Goal: Transaction & Acquisition: Purchase product/service

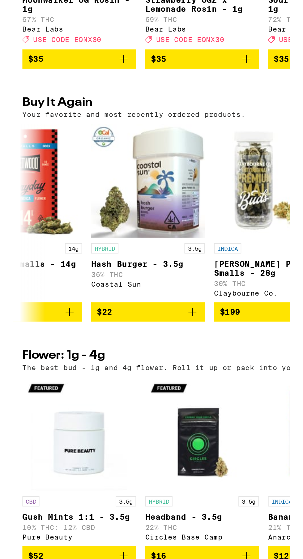
scroll to position [0, 97]
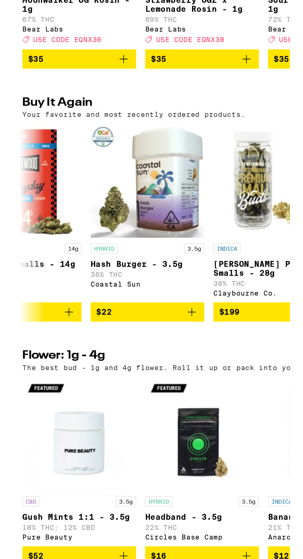
click at [99, 482] on icon "Add to bag" at bounding box center [96, 477] width 7 height 7
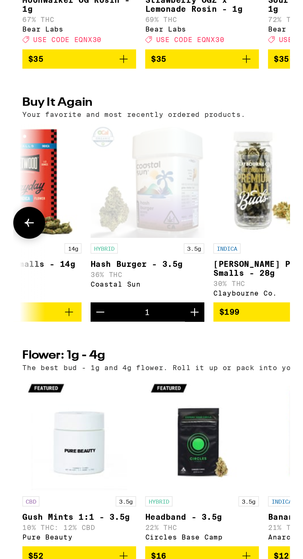
scroll to position [321, 0]
click at [100, 482] on icon "Increment" at bounding box center [98, 477] width 7 height 7
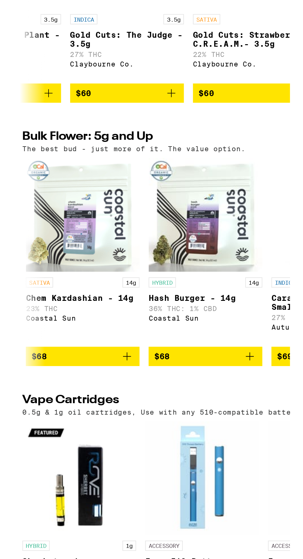
scroll to position [0, 5082]
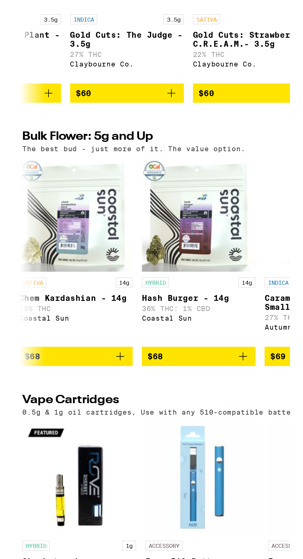
click at [126, 506] on icon "Add to bag" at bounding box center [124, 501] width 7 height 7
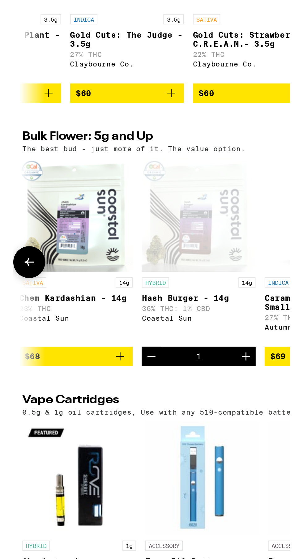
click at [127, 506] on icon "Increment" at bounding box center [126, 501] width 7 height 7
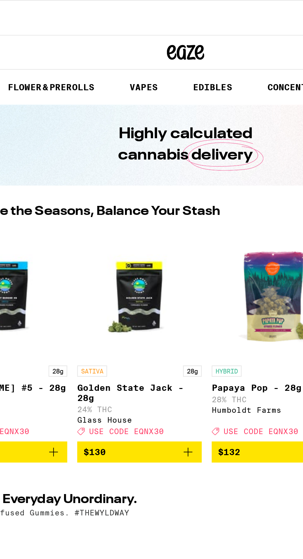
scroll to position [0, 0]
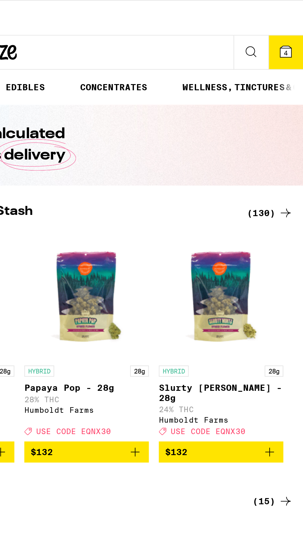
click at [296, 28] on icon at bounding box center [295, 26] width 6 height 6
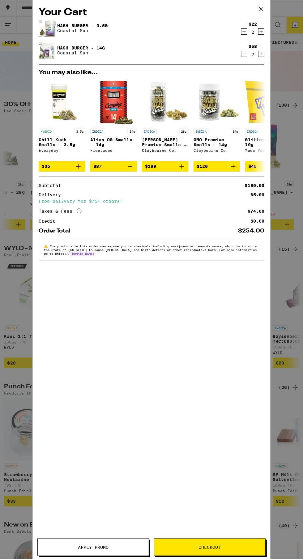
click at [242, 32] on icon "Decrement" at bounding box center [244, 32] width 6 height 7
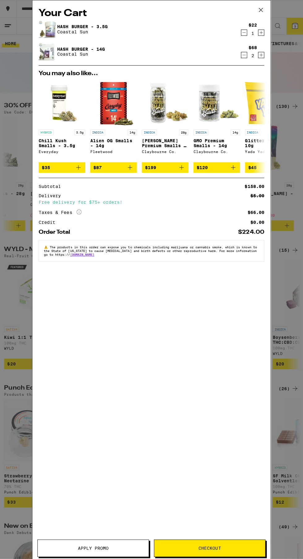
click at [244, 32] on icon "Decrement" at bounding box center [243, 32] width 3 height 0
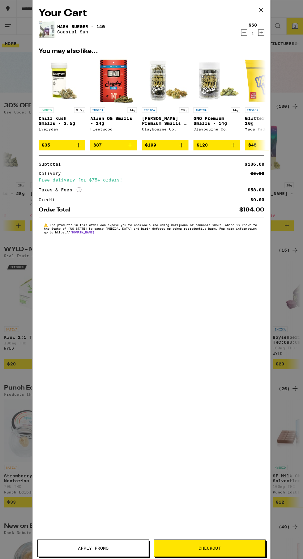
click at [263, 33] on icon "Increment" at bounding box center [261, 32] width 6 height 7
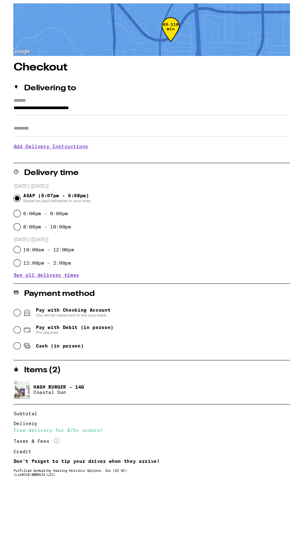
click at [23, 136] on input "Apt/Suite" at bounding box center [151, 134] width 293 height 15
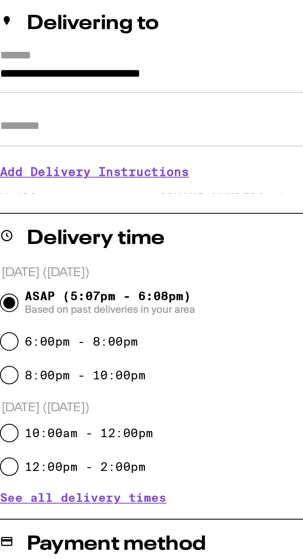
type input "**********"
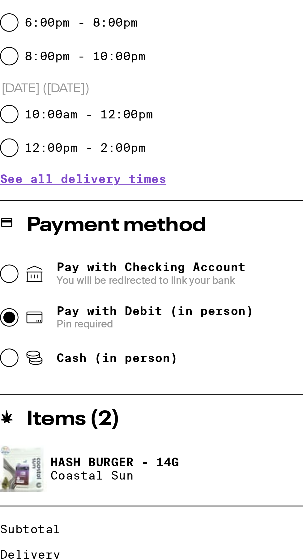
click at [10, 327] on input "Pay with Debit (in person) Pin required" at bounding box center [8, 328] width 6 height 6
radio input "true"
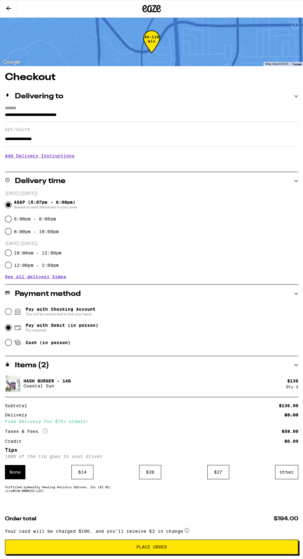
scroll to position [4, 0]
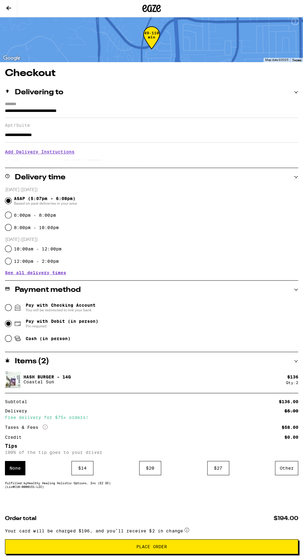
click at [37, 369] on div "Items ( 2 )" at bounding box center [151, 361] width 293 height 19
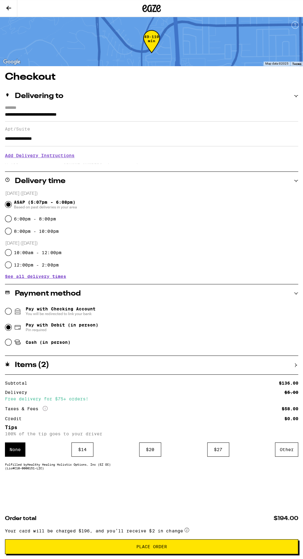
scroll to position [0, 0]
click at [34, 365] on h2 "Items ( 2 )" at bounding box center [32, 365] width 34 height 7
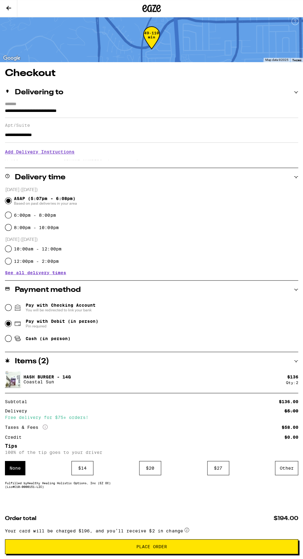
click at [44, 383] on p "Coastal Sun" at bounding box center [47, 382] width 47 height 5
click at [149, 313] on div "Pay with Checking Account You will be redirected to link your bank" at bounding box center [151, 308] width 293 height 16
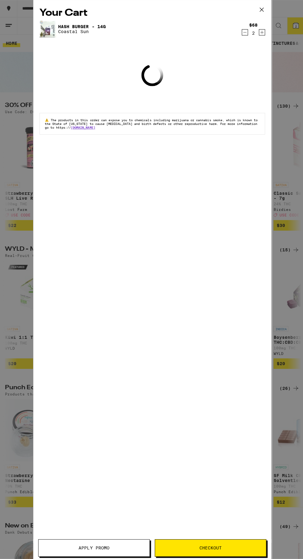
click at [74, 26] on link "Hash Burger - 14g" at bounding box center [81, 26] width 47 height 5
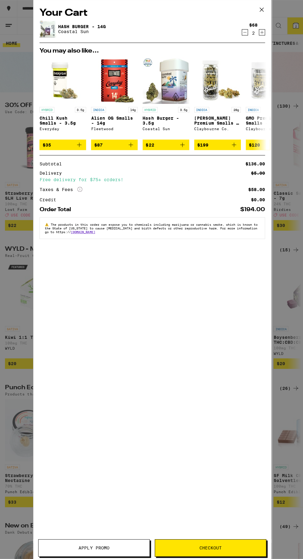
click at [63, 26] on link "Hash Burger - 14g" at bounding box center [81, 26] width 47 height 5
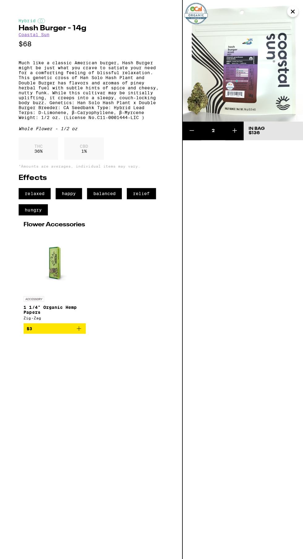
click at [291, 11] on icon "Close" at bounding box center [291, 11] width 3 height 3
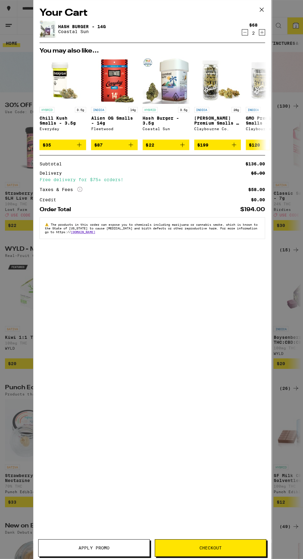
click at [213, 546] on span "Checkout" at bounding box center [210, 546] width 22 height 4
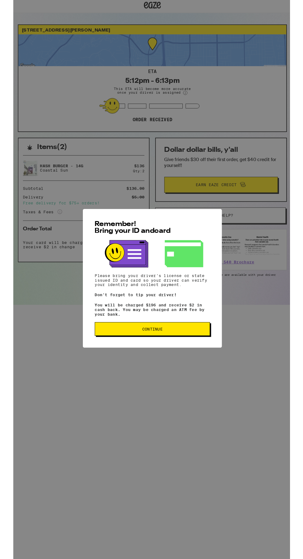
click at [150, 364] on span "Continue" at bounding box center [151, 362] width 22 height 4
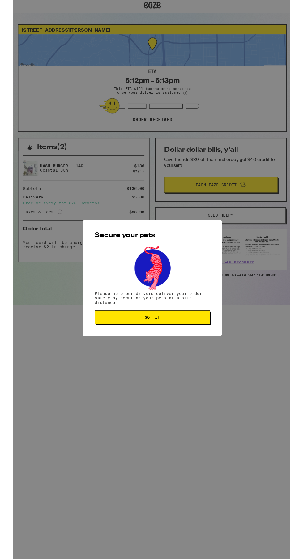
click at [155, 349] on span "Got it" at bounding box center [151, 349] width 17 height 4
